Goal: Obtain resource: Download file/media

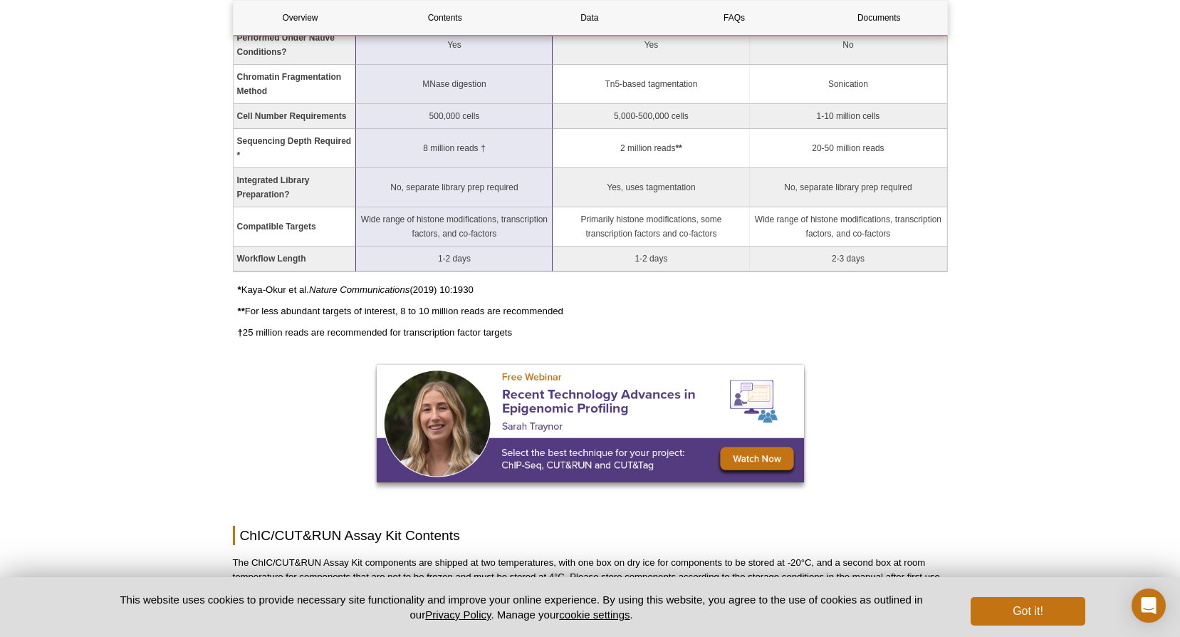
scroll to position [1084, 0]
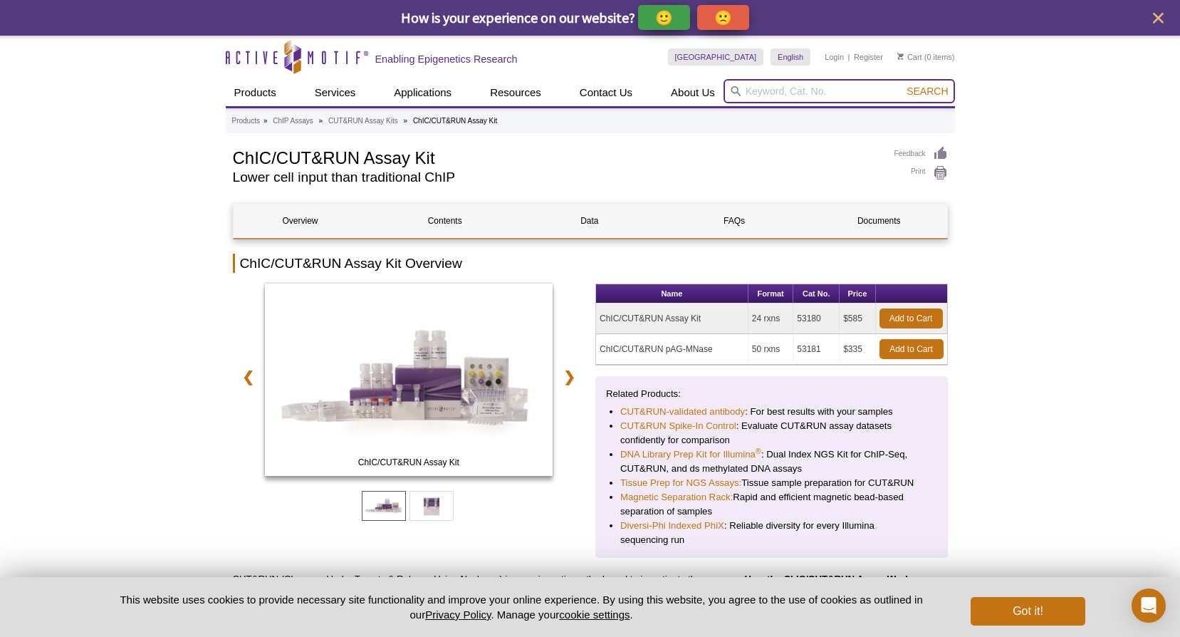
click at [805, 97] on input "search" at bounding box center [840, 91] width 232 height 24
type input "spri beads"
click at [903, 85] on button "Search" at bounding box center [928, 91] width 50 height 13
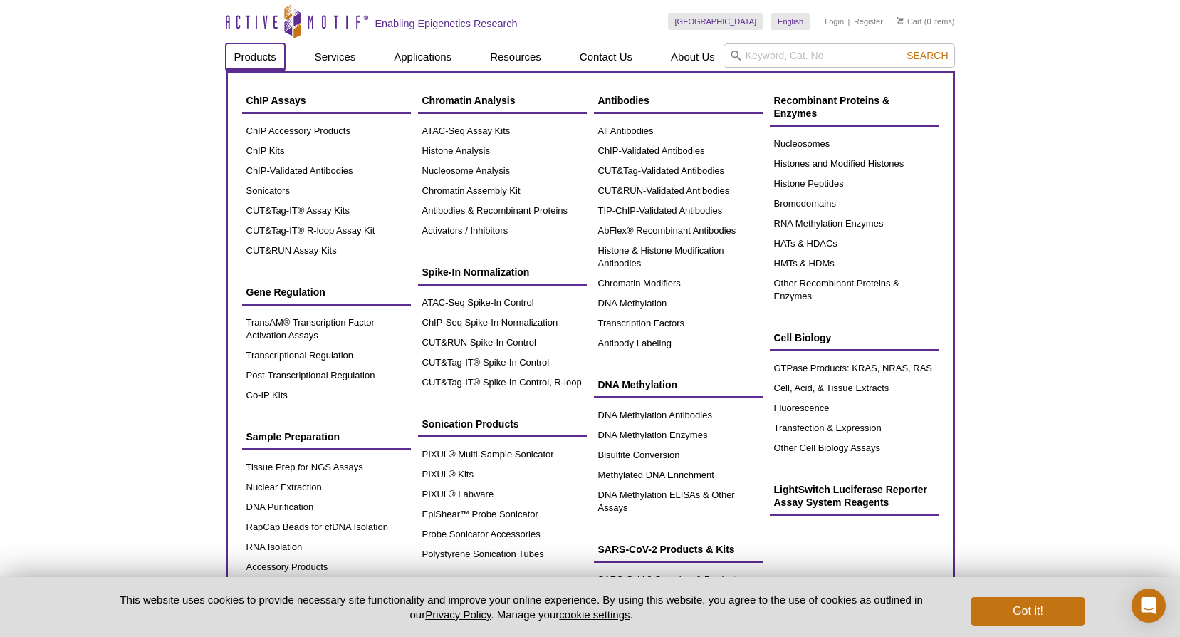
click at [257, 62] on link "Products" at bounding box center [255, 56] width 59 height 27
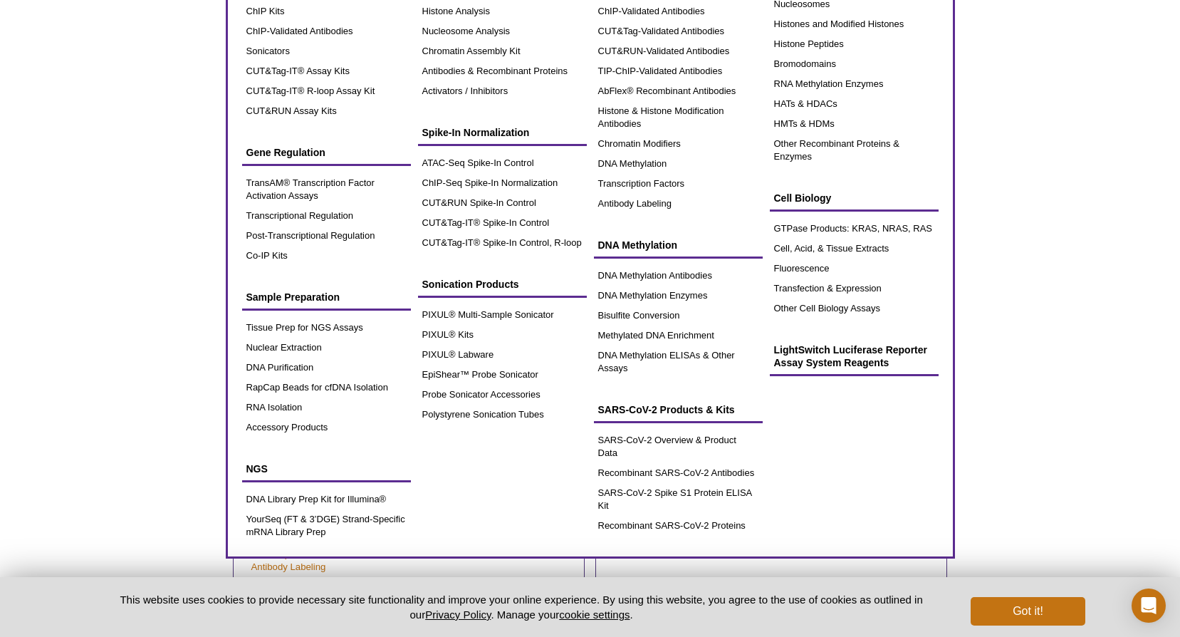
scroll to position [142, 0]
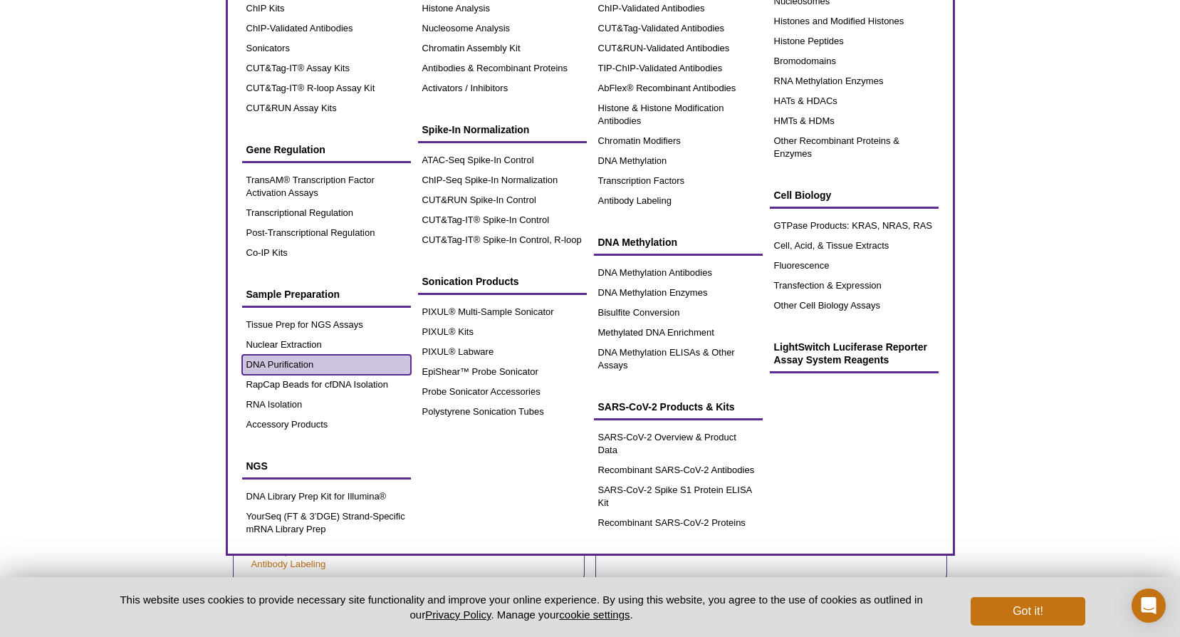
click at [315, 363] on link "DNA Purification" at bounding box center [326, 365] width 169 height 20
click at [306, 363] on link "DNA Purification" at bounding box center [326, 365] width 169 height 20
click at [277, 358] on link "DNA Purification" at bounding box center [326, 365] width 169 height 20
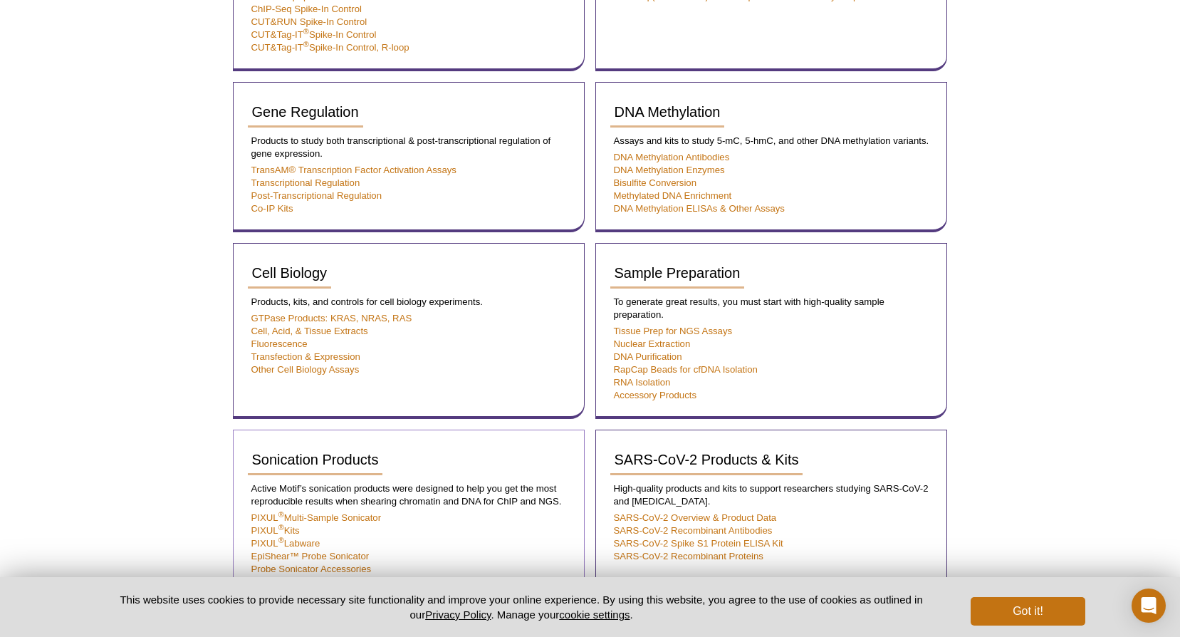
scroll to position [742, 0]
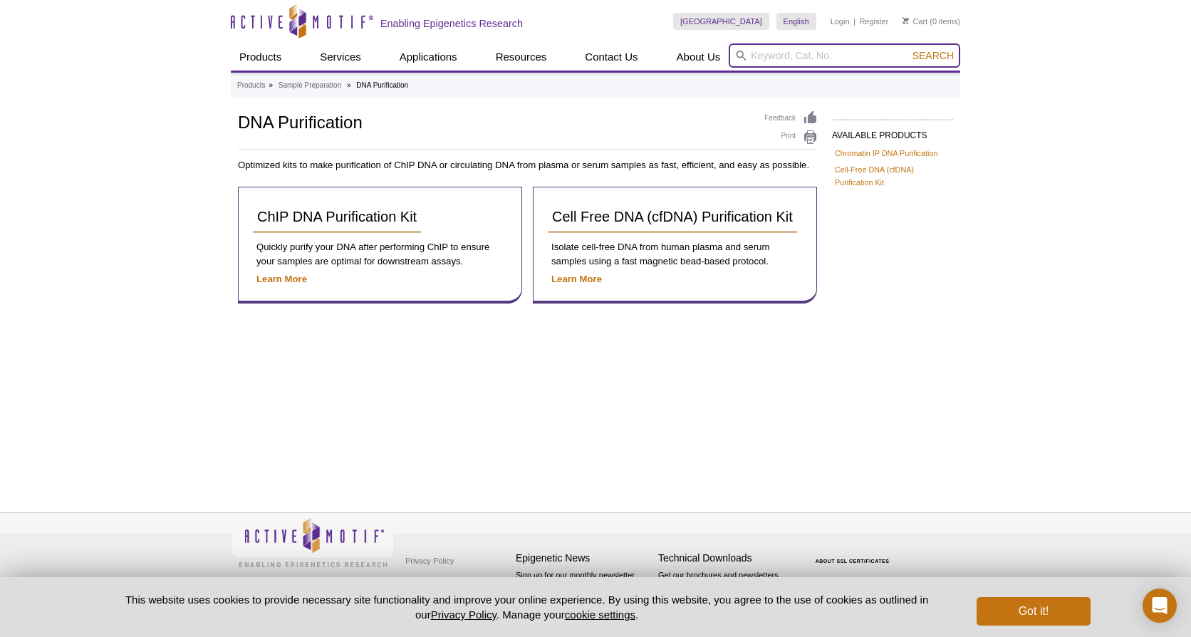
click at [807, 56] on input "search" at bounding box center [845, 55] width 232 height 24
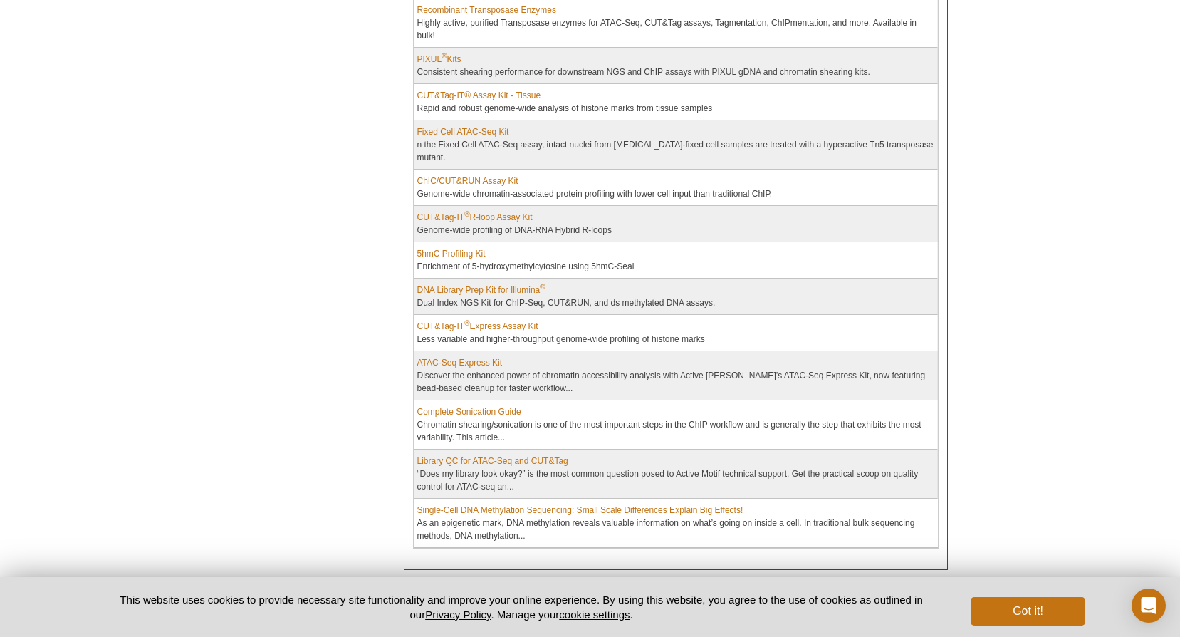
scroll to position [214, 0]
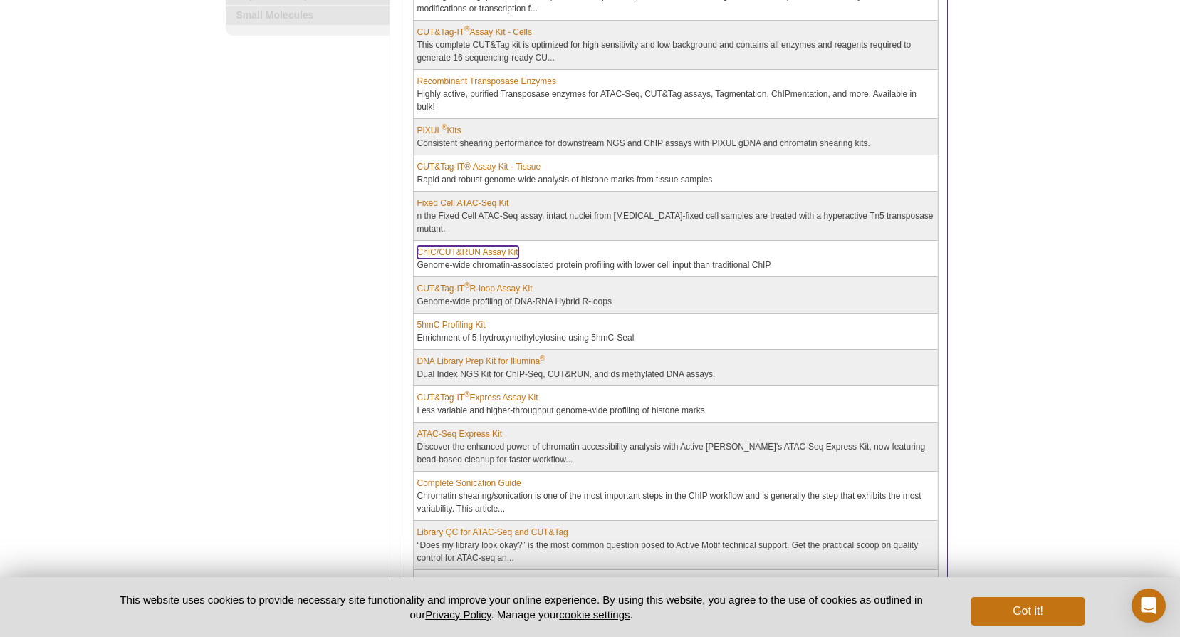
click at [474, 248] on link "ChIC/CUT&RUN Assay Kit" at bounding box center [467, 252] width 101 height 13
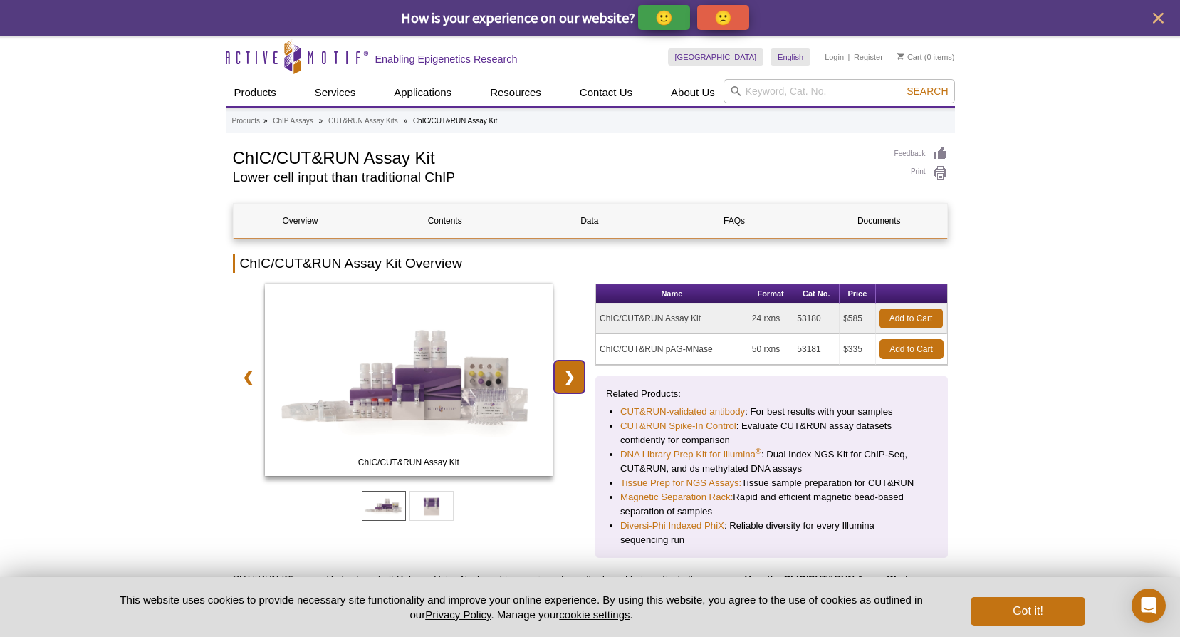
click at [566, 375] on link "❯" at bounding box center [569, 376] width 31 height 33
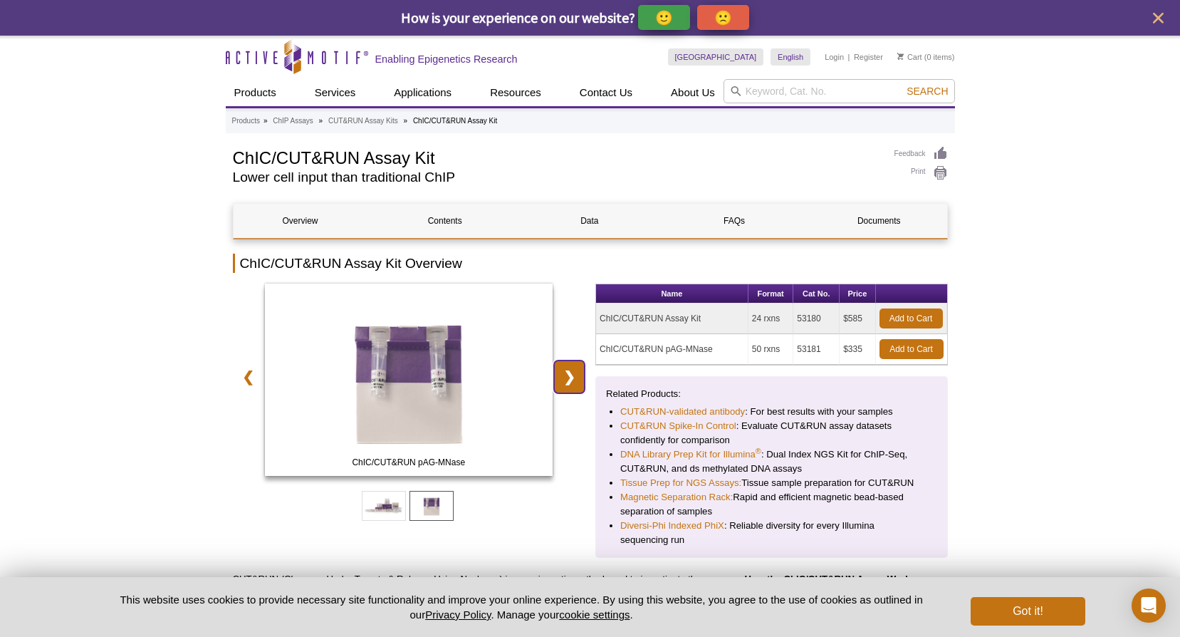
click at [566, 375] on link "❯" at bounding box center [569, 376] width 31 height 33
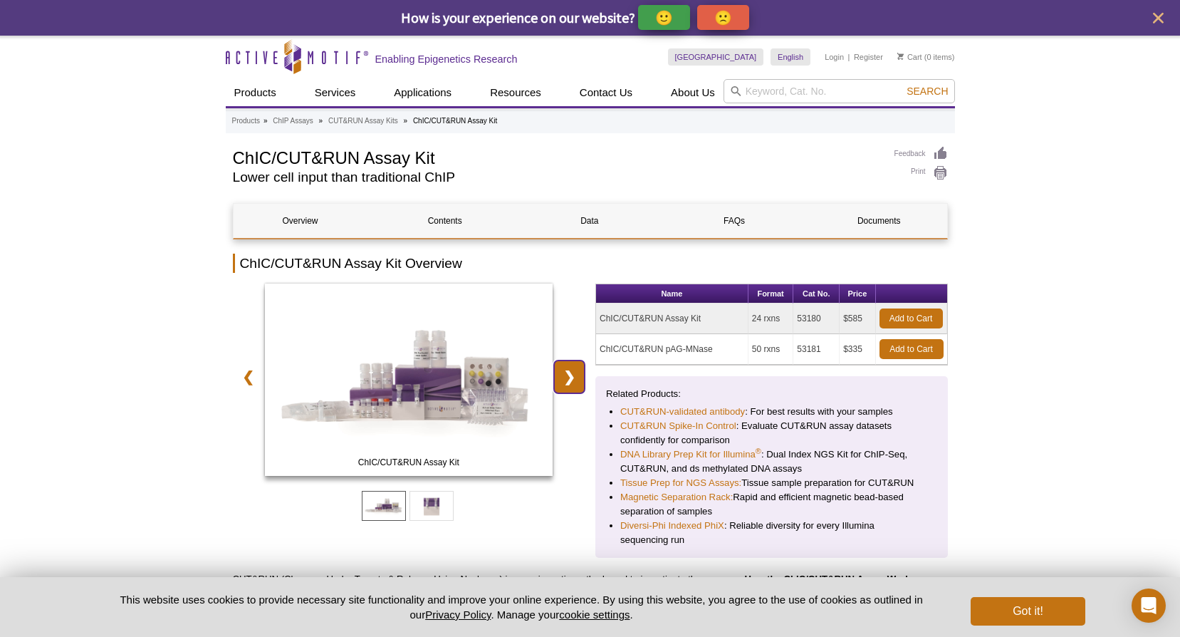
click at [566, 375] on link "❯" at bounding box center [569, 376] width 31 height 33
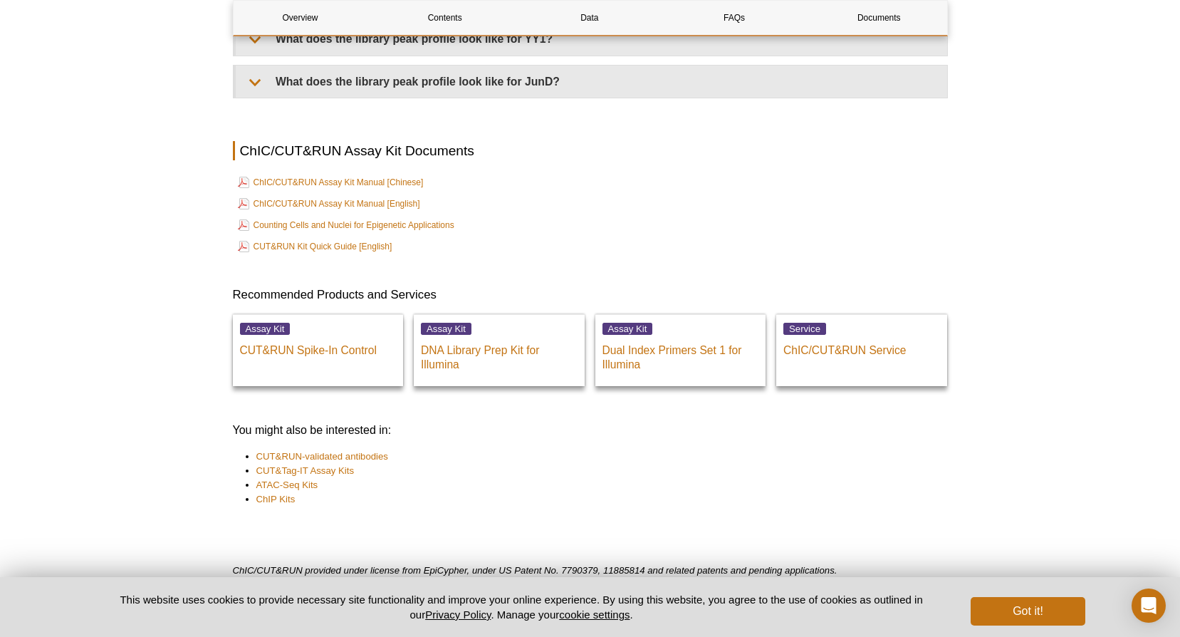
scroll to position [4844, 0]
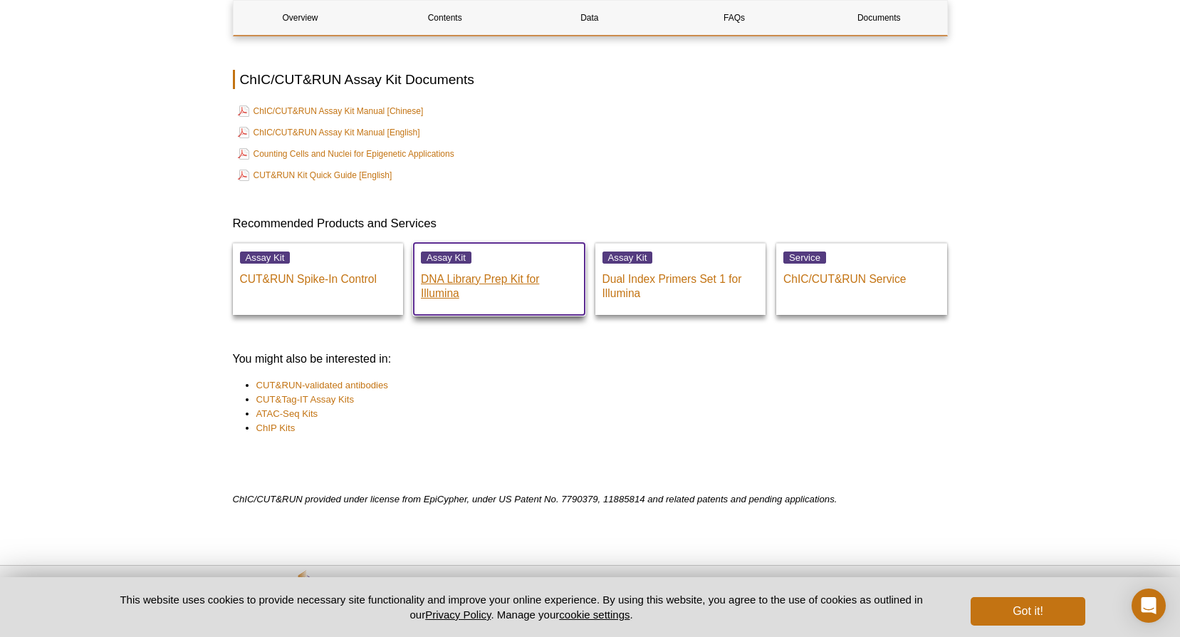
click at [492, 285] on p "DNA Library Prep Kit for Illumina" at bounding box center [499, 283] width 157 height 36
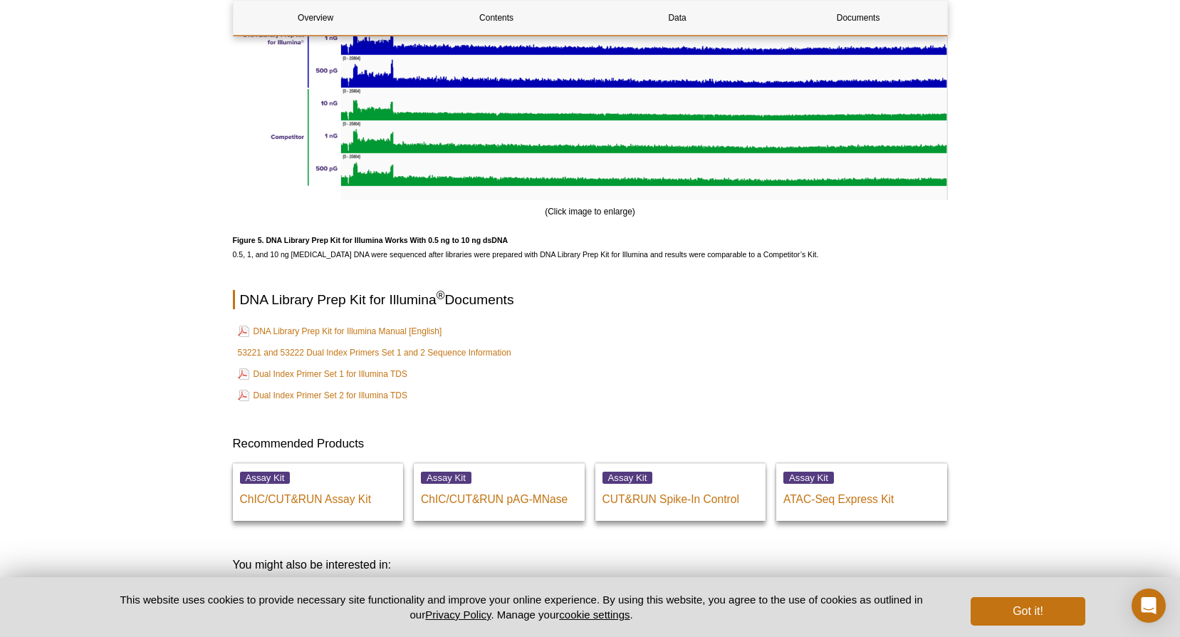
scroll to position [3834, 0]
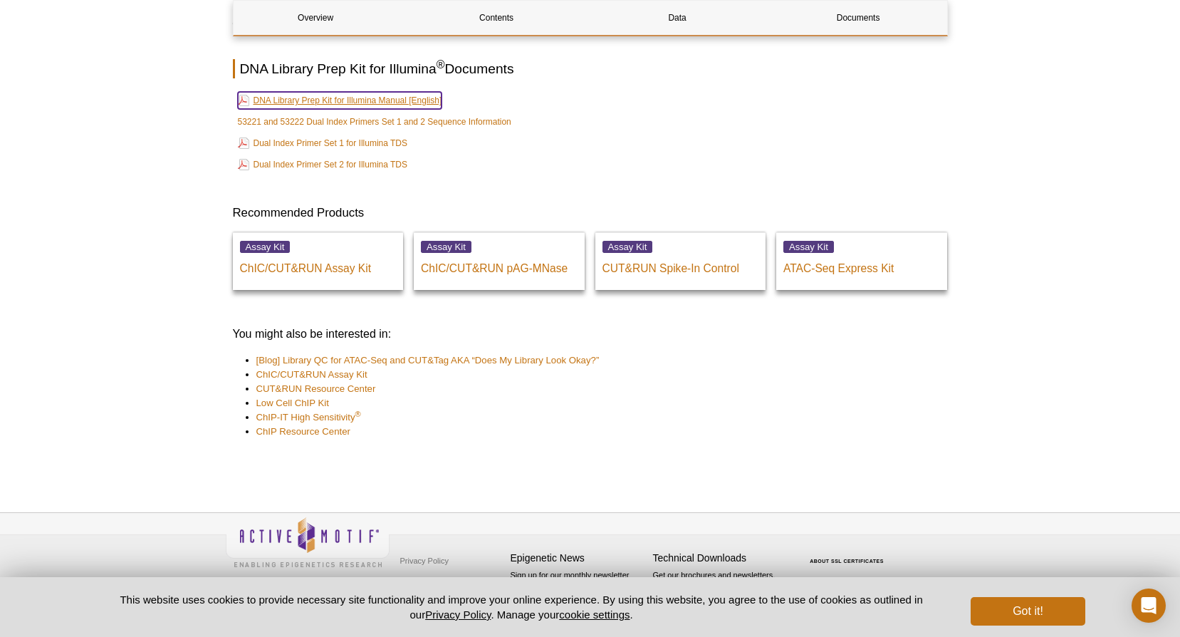
click at [374, 103] on link "DNA Library Prep Kit for Illumina Manual [English]" at bounding box center [340, 100] width 204 height 17
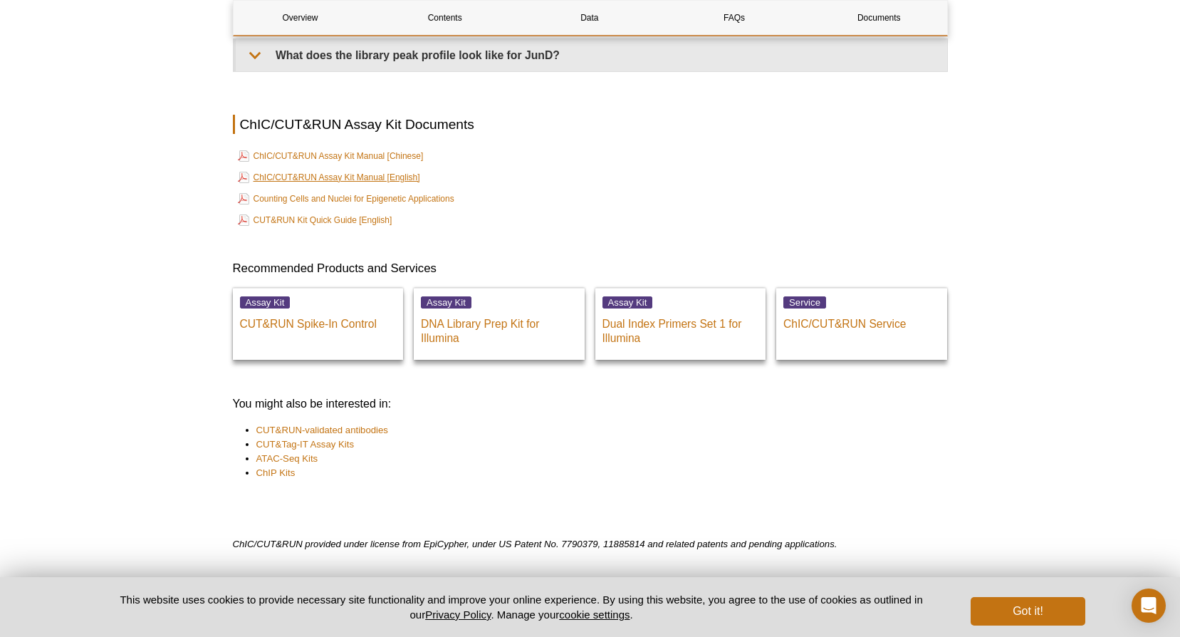
scroll to position [3308, 0]
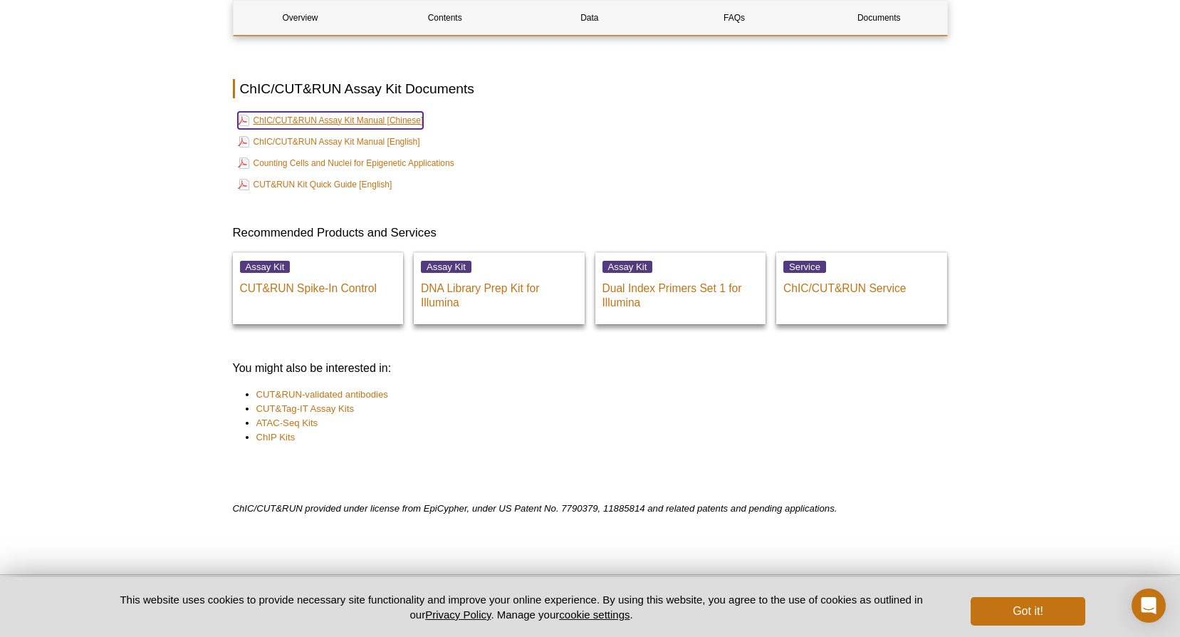
click at [358, 120] on link "ChIC/CUT&RUN Assay Kit Manual [Chinese]" at bounding box center [331, 120] width 186 height 17
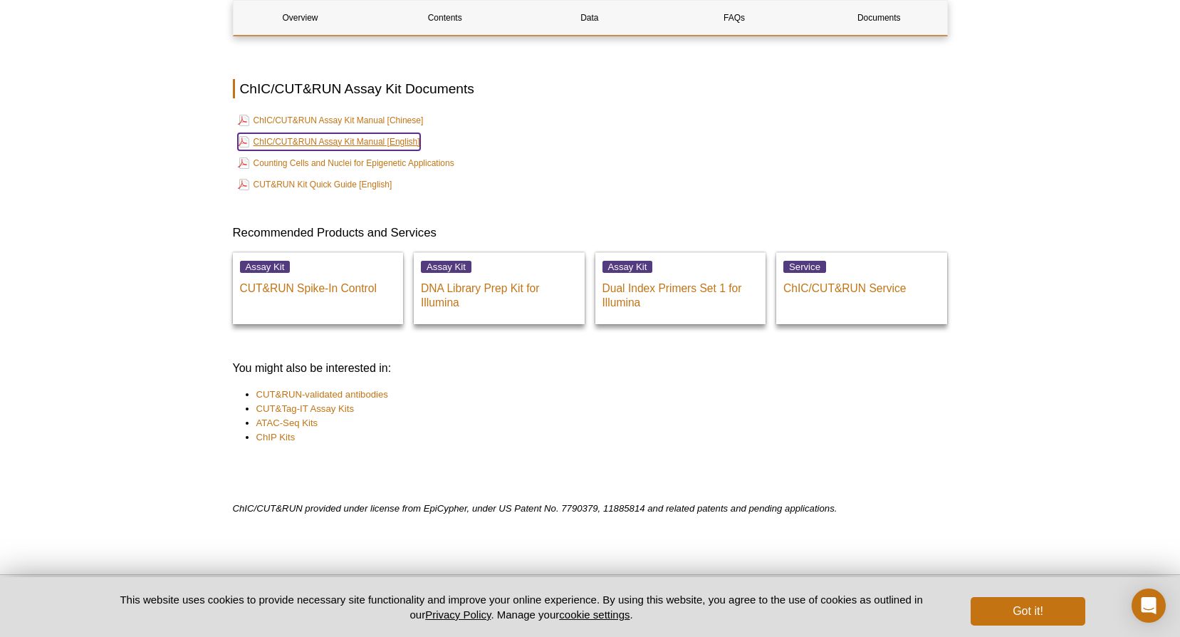
click at [402, 143] on link "ChIC/CUT&RUN Assay Kit Manual [English]" at bounding box center [329, 141] width 182 height 17
